Goal: Transaction & Acquisition: Book appointment/travel/reservation

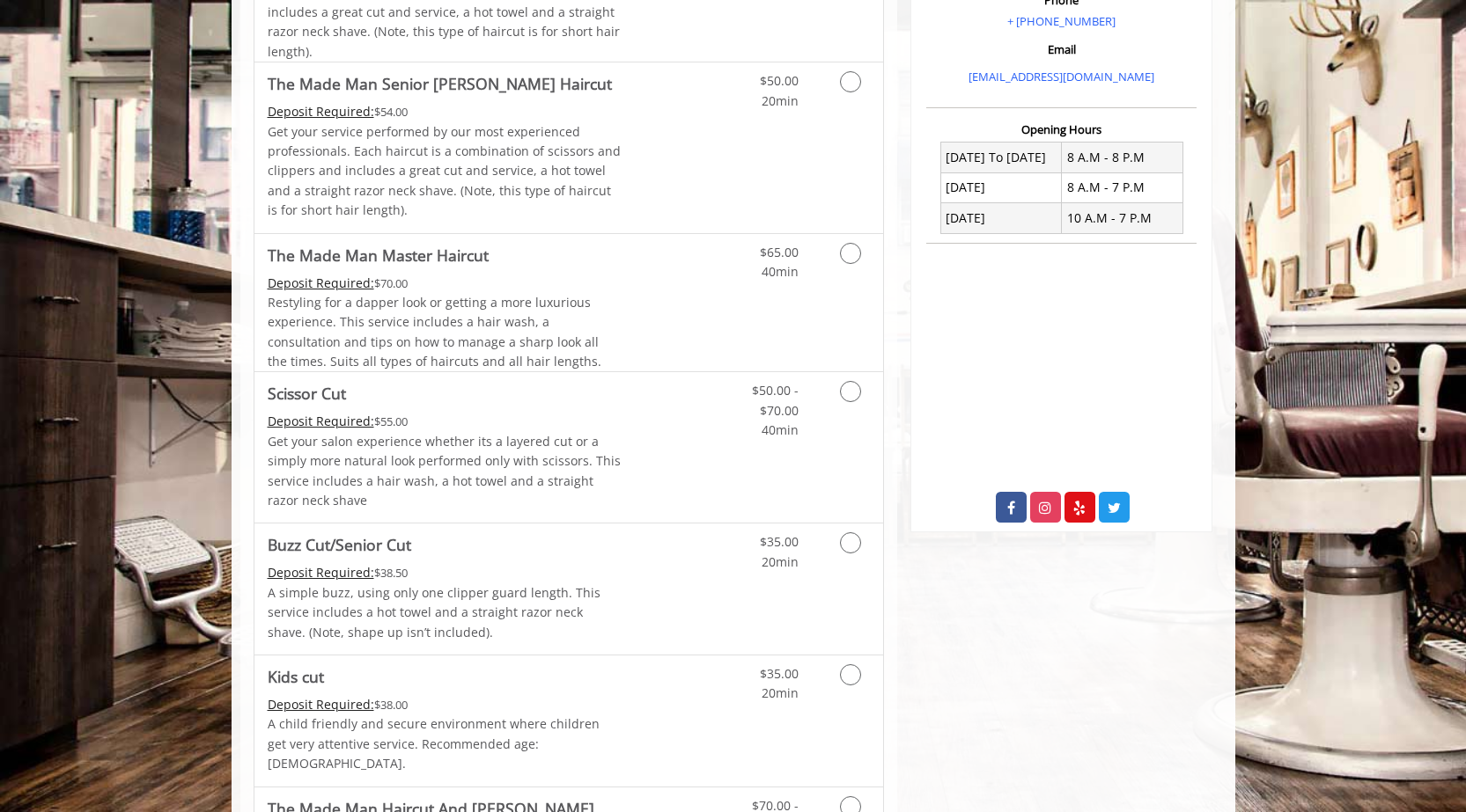
scroll to position [654, 0]
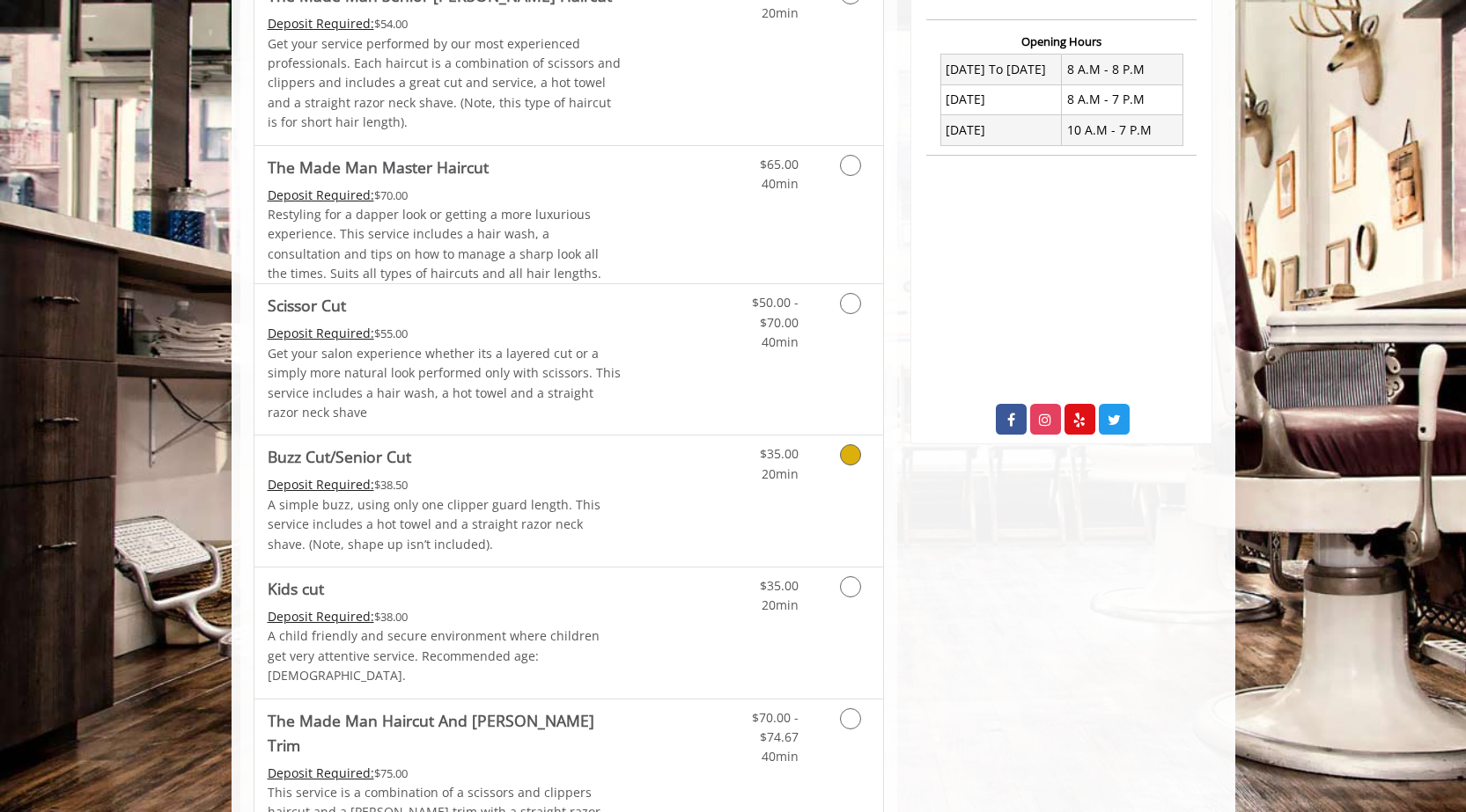
click at [844, 453] on icon "Grooming services" at bounding box center [851, 455] width 21 height 21
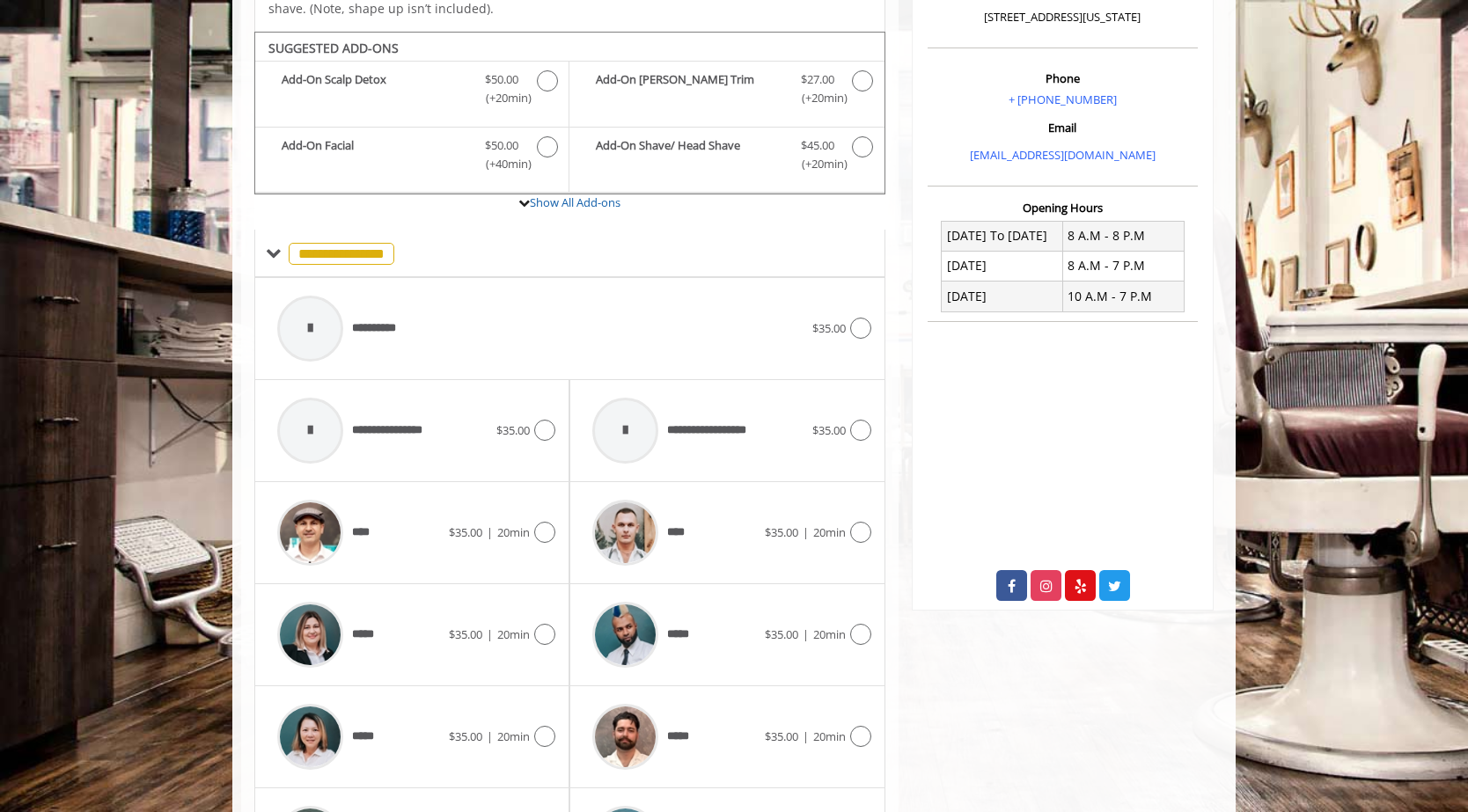
scroll to position [519, 0]
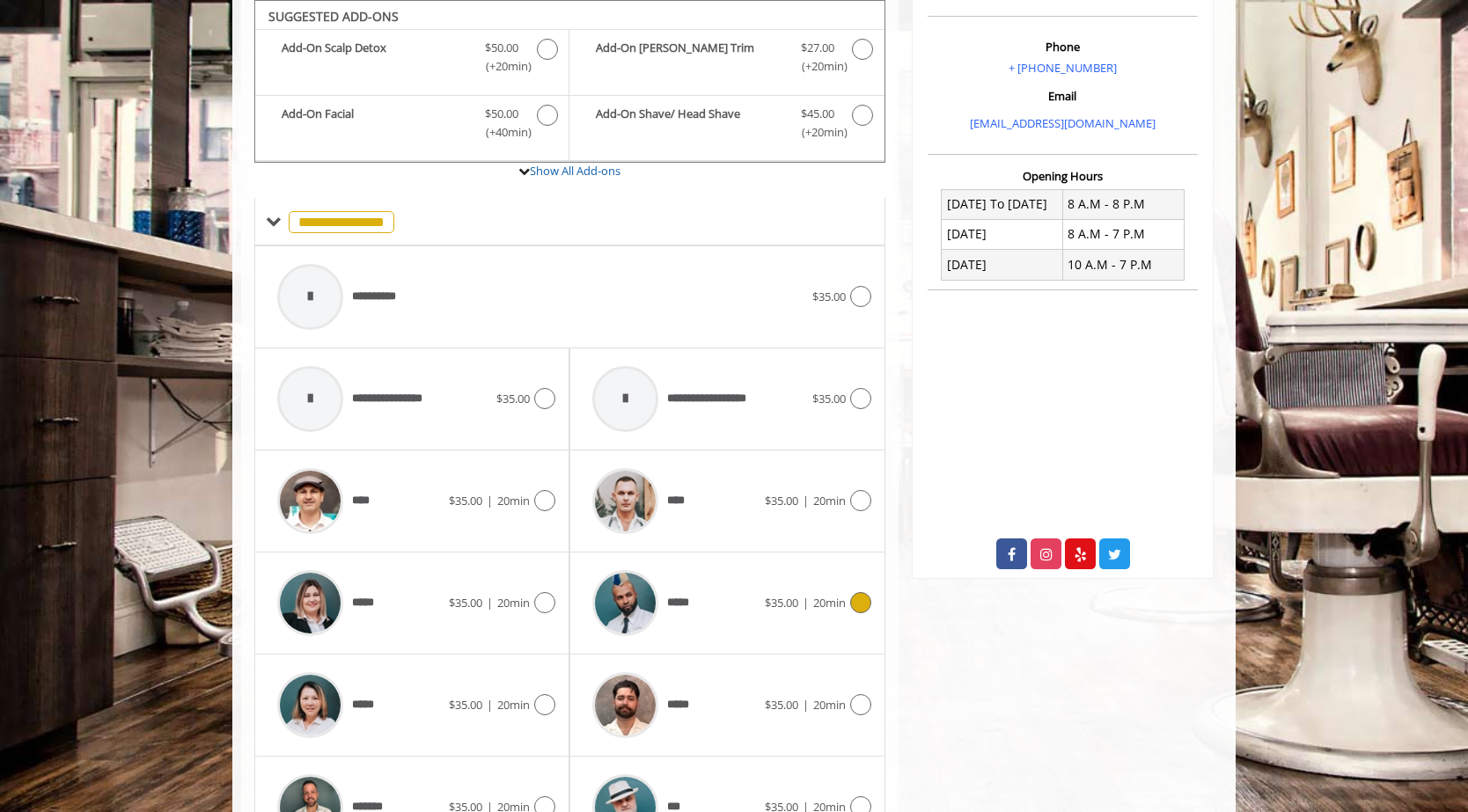
click at [856, 603] on icon at bounding box center [861, 603] width 21 height 21
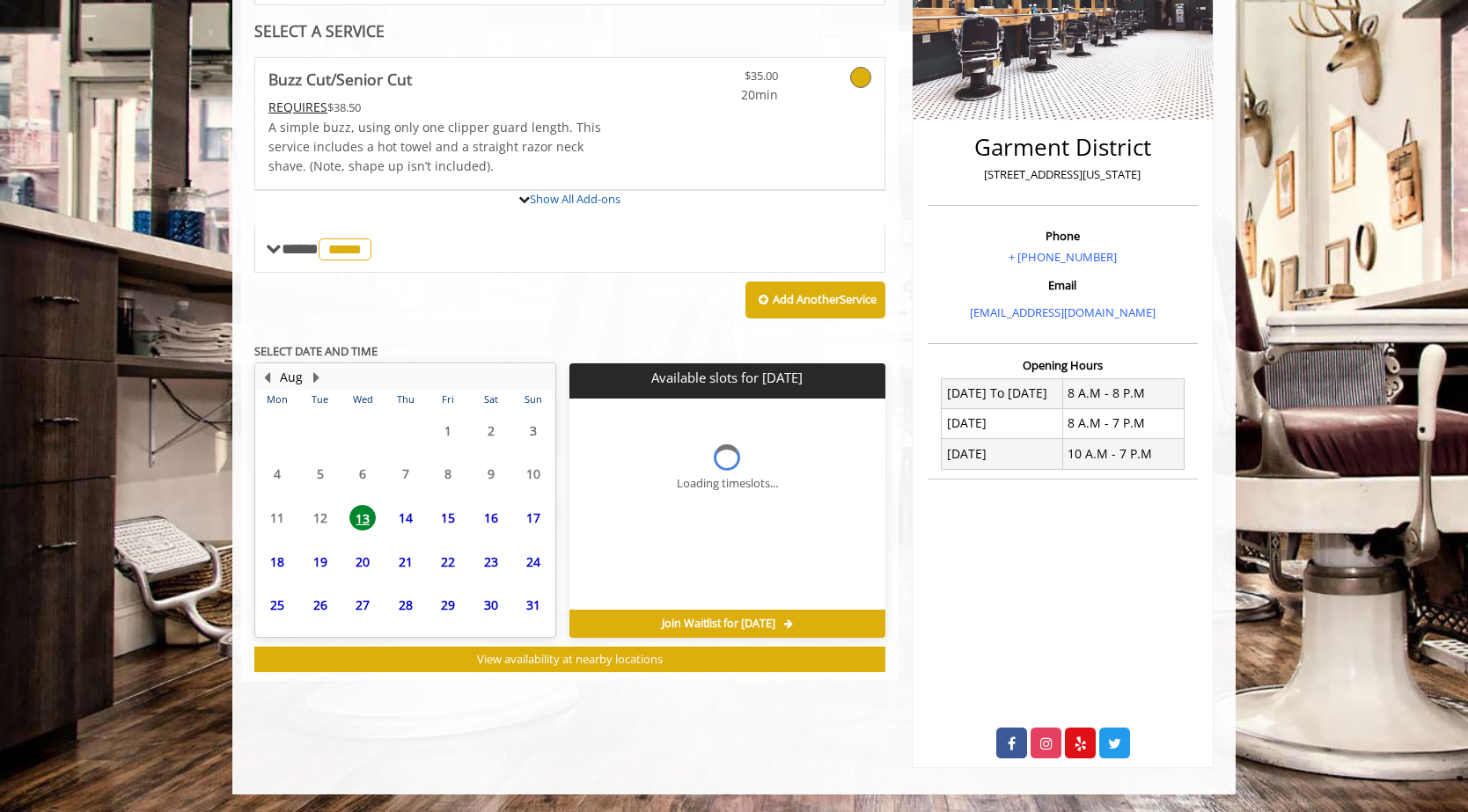
scroll to position [405, 0]
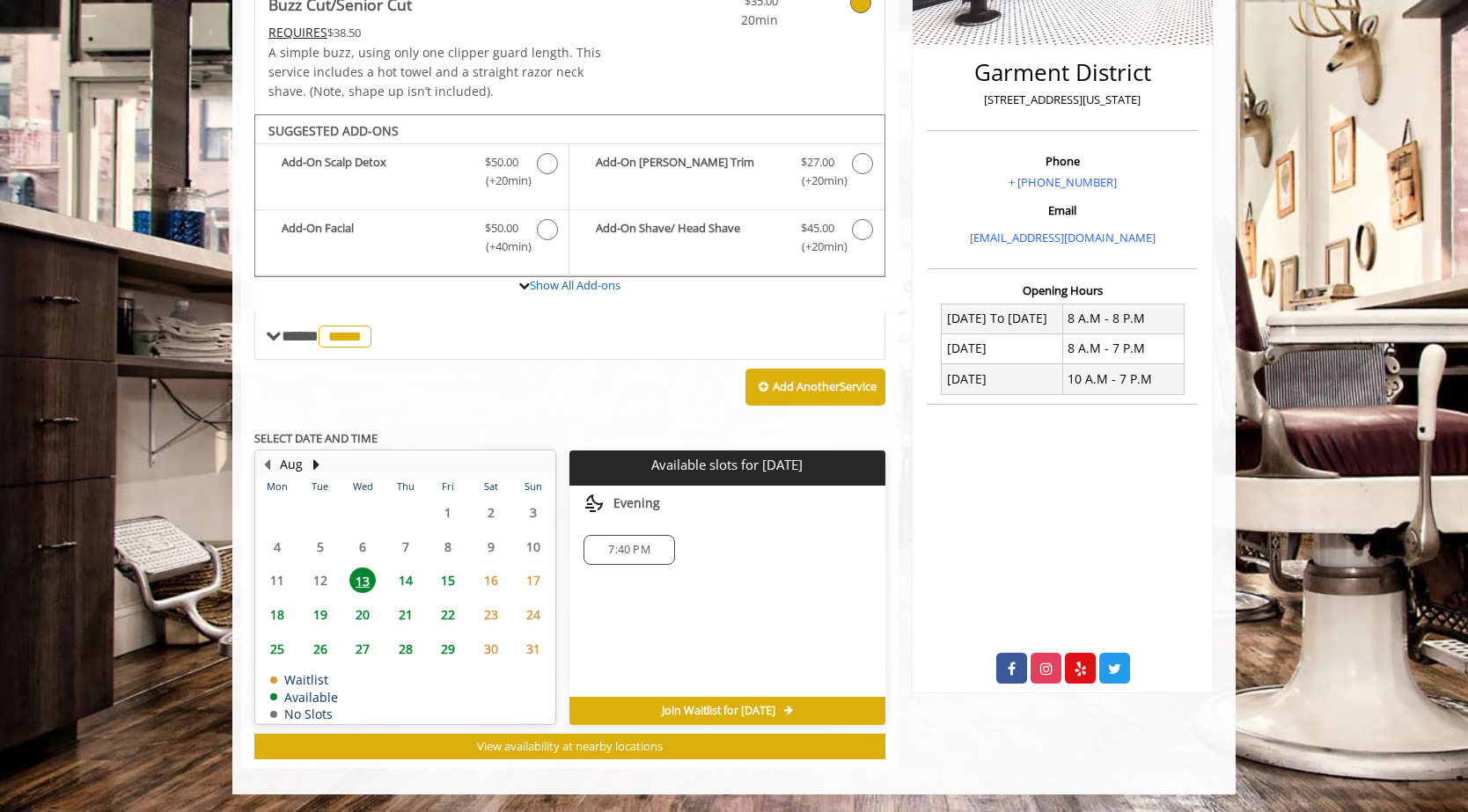
click at [367, 576] on span "13" at bounding box center [363, 579] width 27 height 26
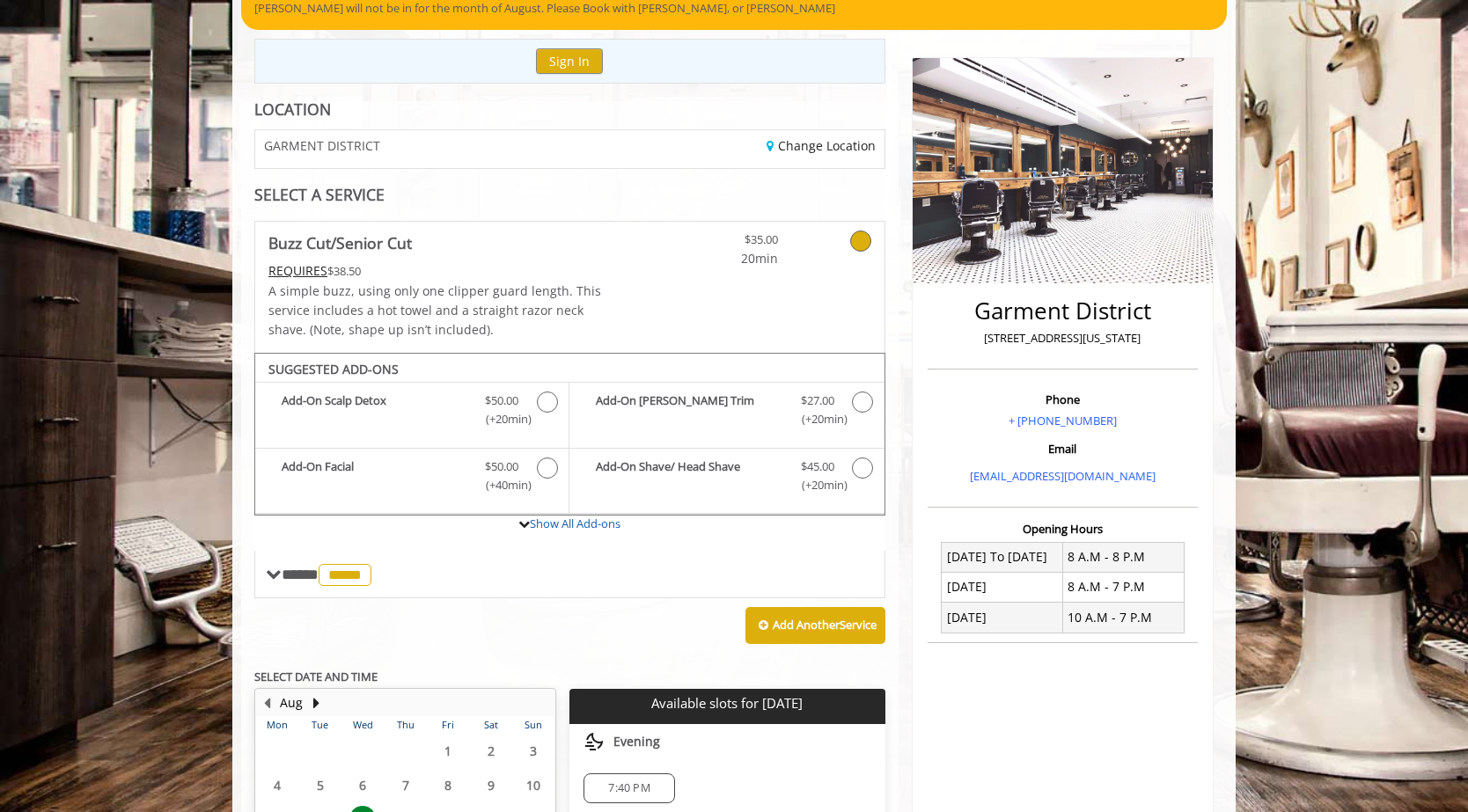
scroll to position [0, 0]
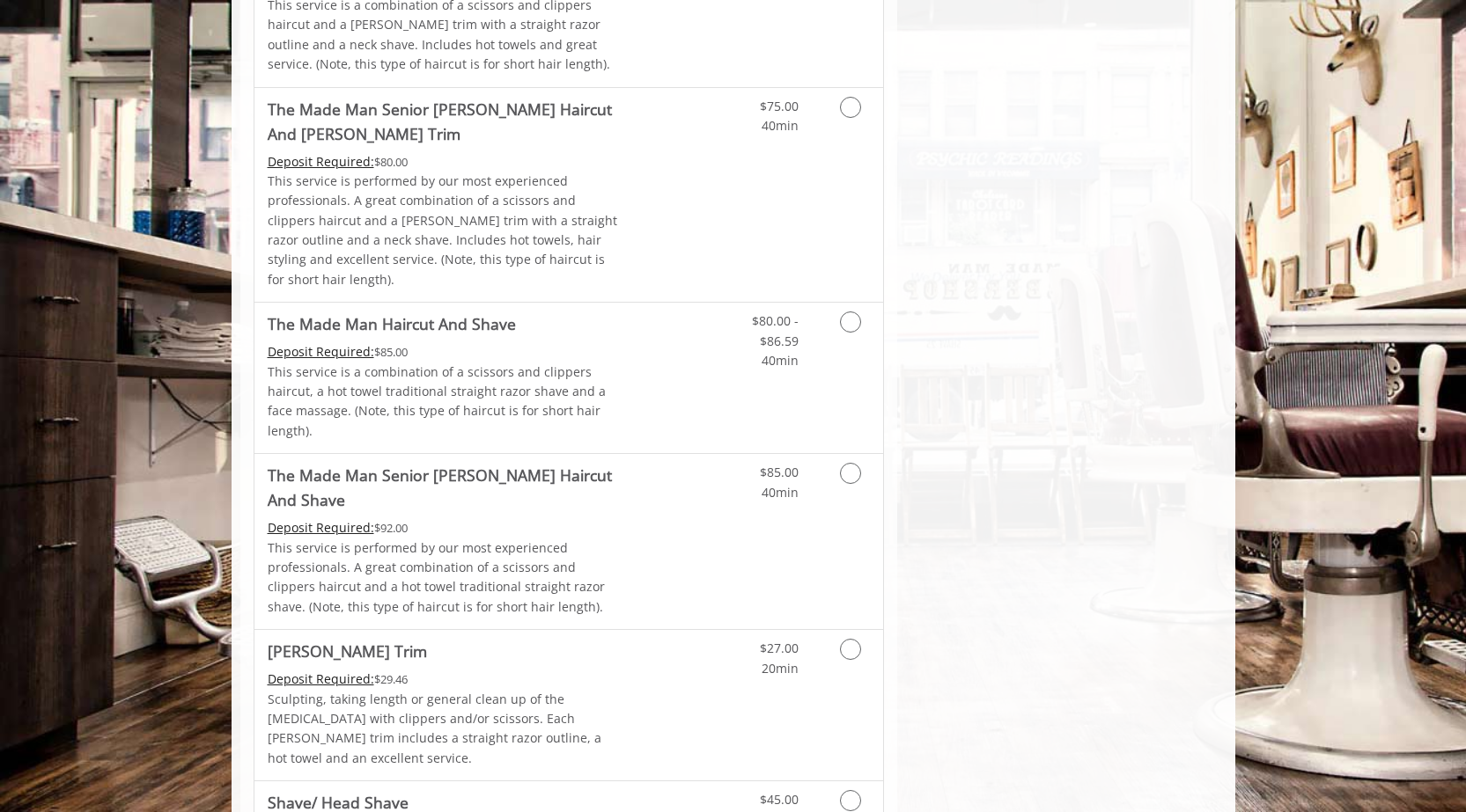
scroll to position [1475, 0]
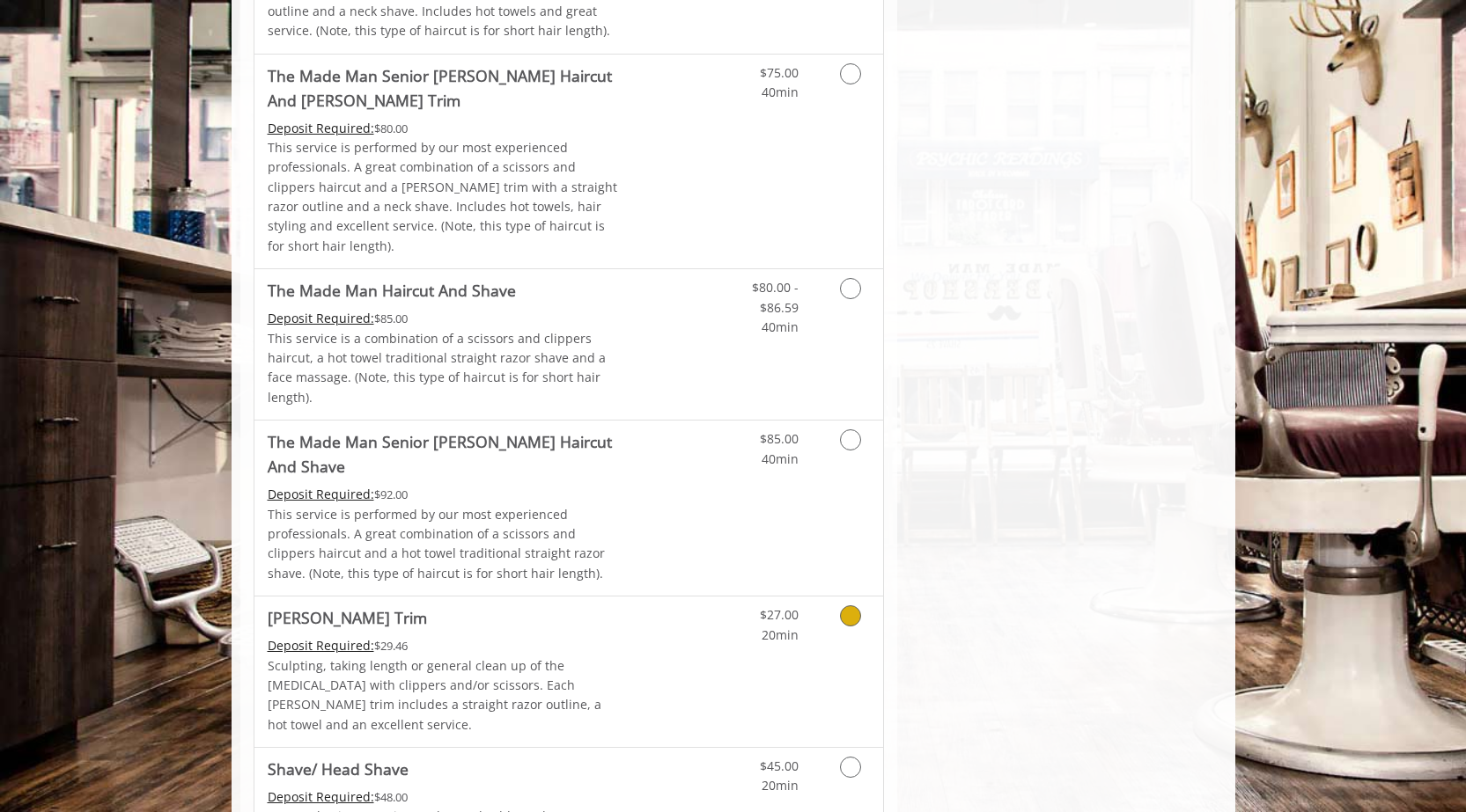
click at [852, 605] on icon "Grooming services" at bounding box center [851, 616] width 21 height 21
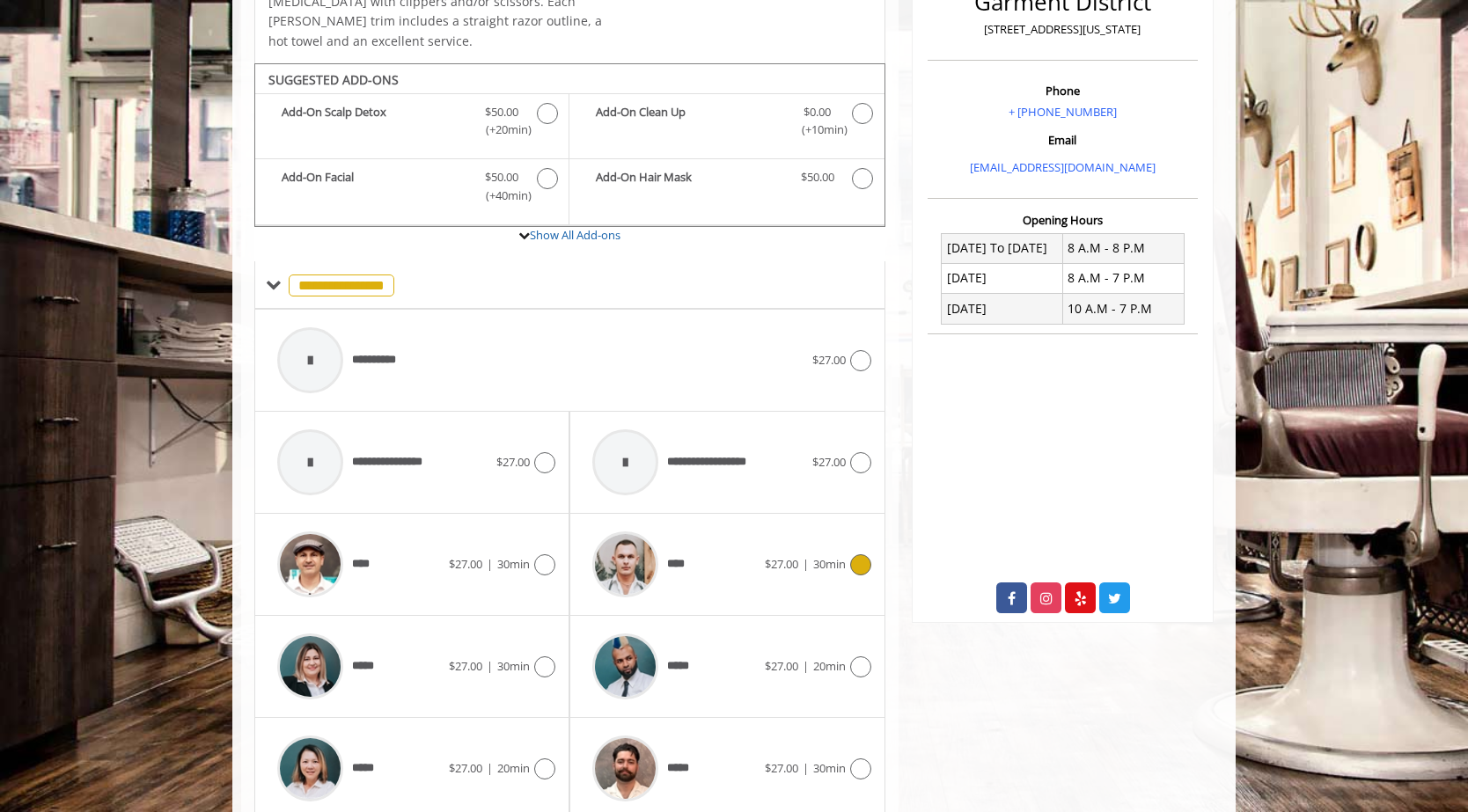
scroll to position [519, 0]
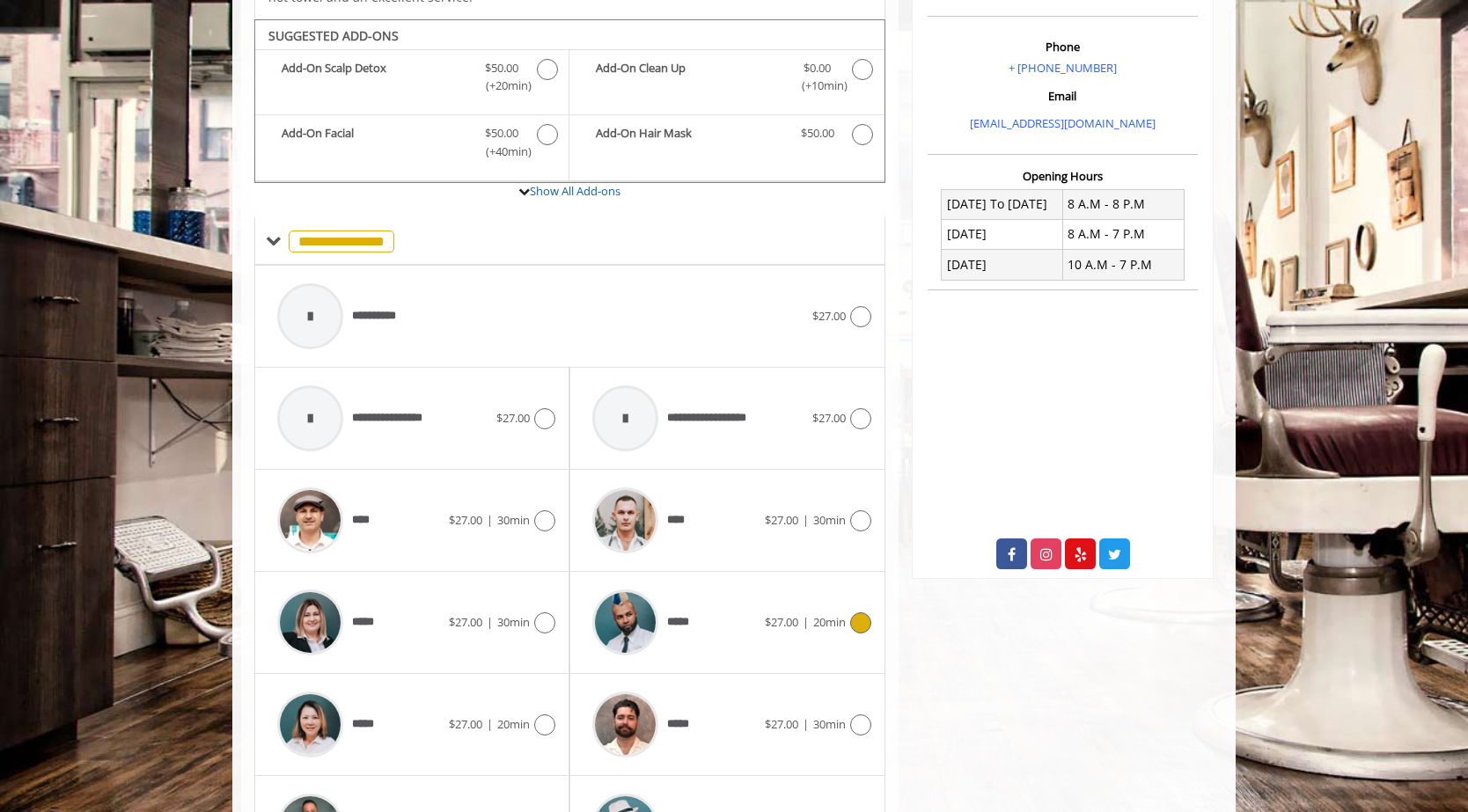
click at [859, 612] on icon at bounding box center [861, 623] width 21 height 21
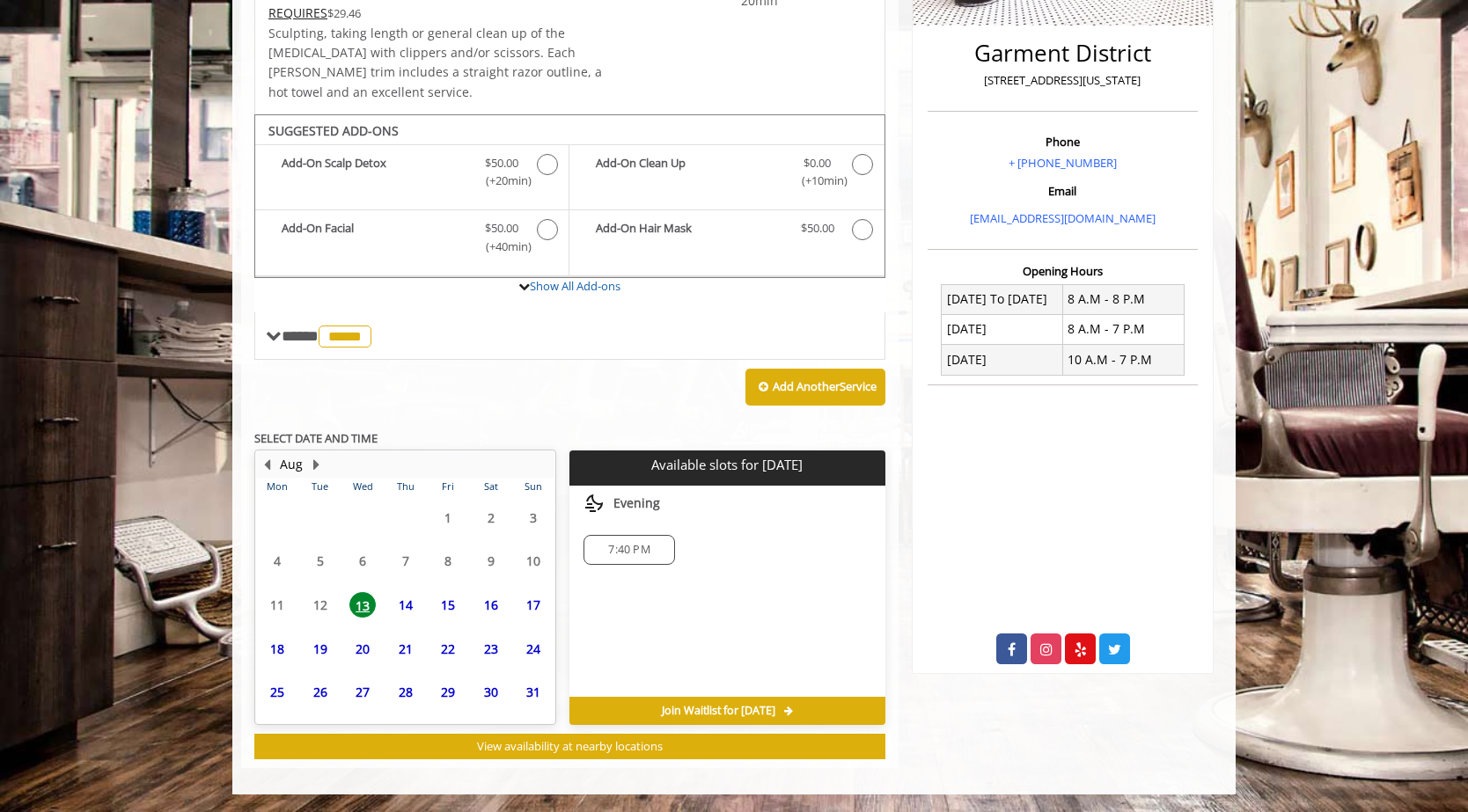
scroll to position [405, 0]
